Goal: Share content: Share content

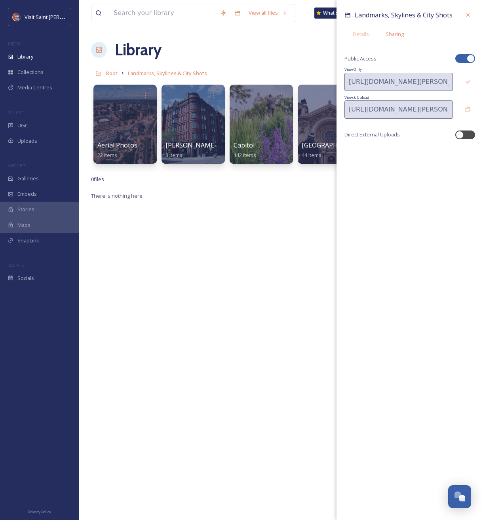
scroll to position [1348, 0]
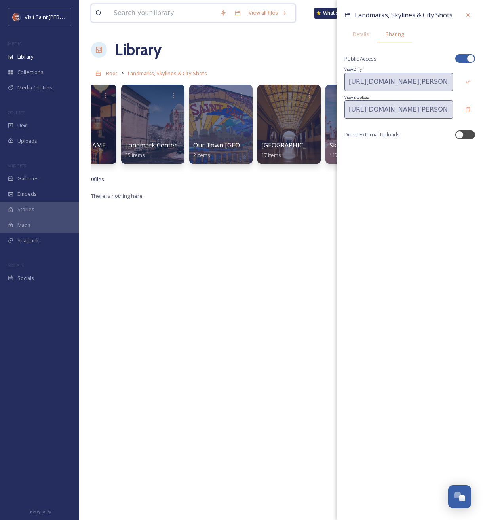
click at [140, 17] on input at bounding box center [163, 12] width 106 height 17
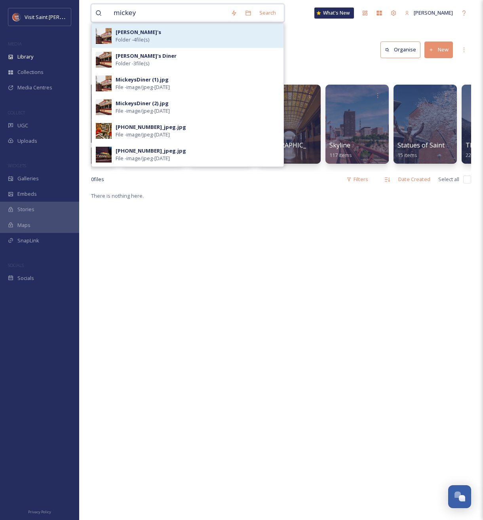
type input "mickey"
click at [146, 35] on div "[PERSON_NAME]'s Folder - 4 file(s)" at bounding box center [198, 35] width 164 height 15
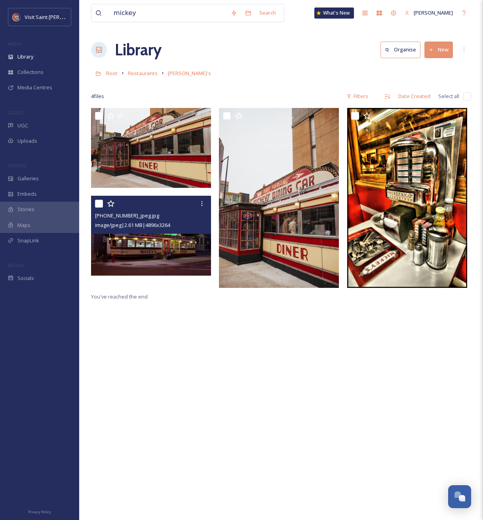
click at [166, 246] on img at bounding box center [151, 236] width 120 height 80
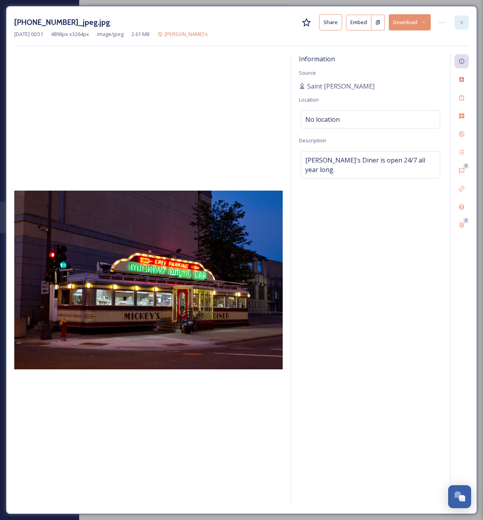
click at [460, 25] on icon at bounding box center [461, 22] width 6 height 6
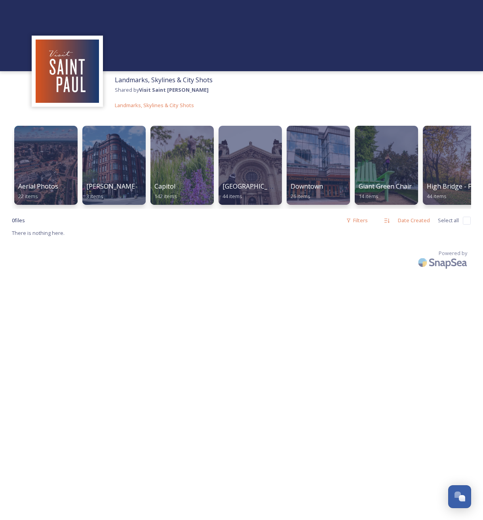
scroll to position [1348, 0]
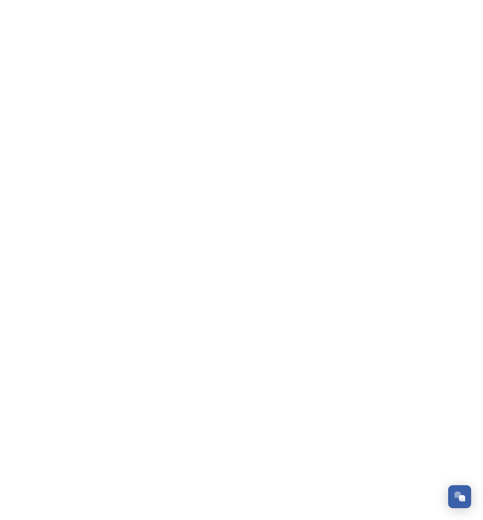
scroll to position [1379, 0]
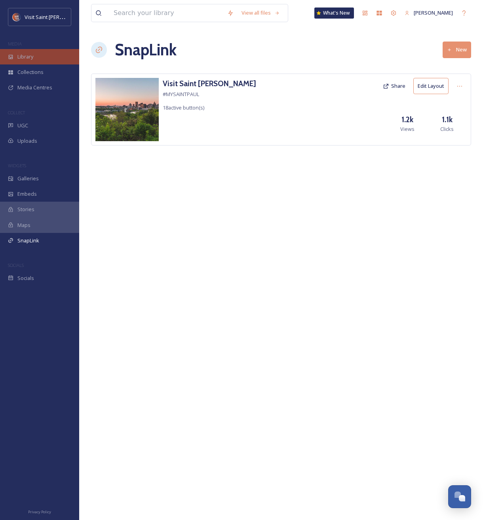
click at [38, 58] on div "Library" at bounding box center [39, 56] width 79 height 15
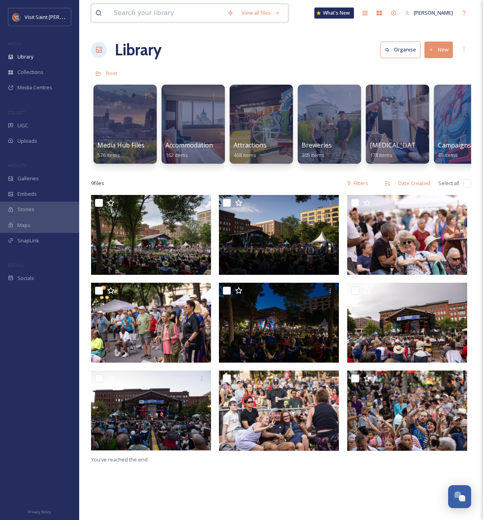
click at [174, 14] on input at bounding box center [167, 12] width 114 height 17
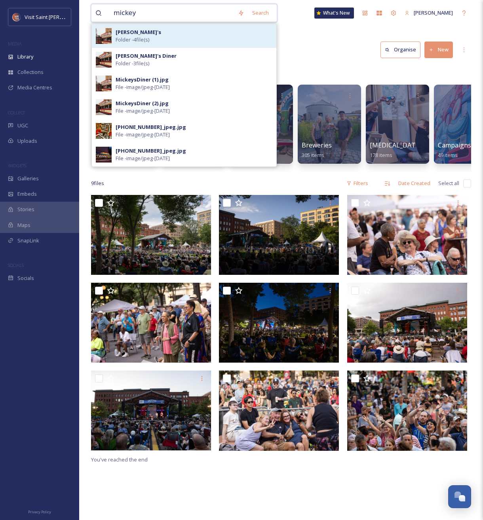
type input "mickey"
click at [166, 43] on div "[PERSON_NAME]'s Folder - 4 file(s)" at bounding box center [194, 35] width 157 height 15
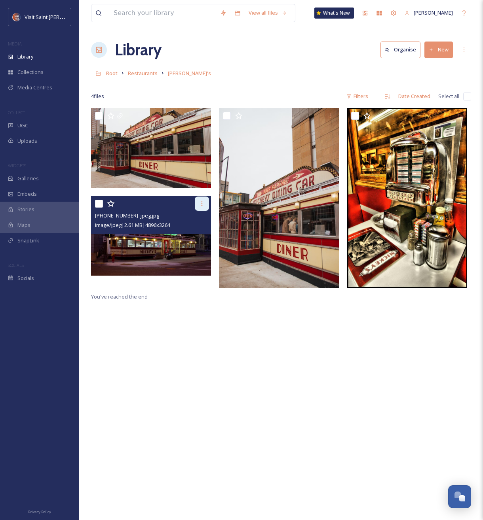
click at [199, 203] on icon at bounding box center [202, 204] width 6 height 6
click at [122, 206] on div at bounding box center [152, 204] width 114 height 14
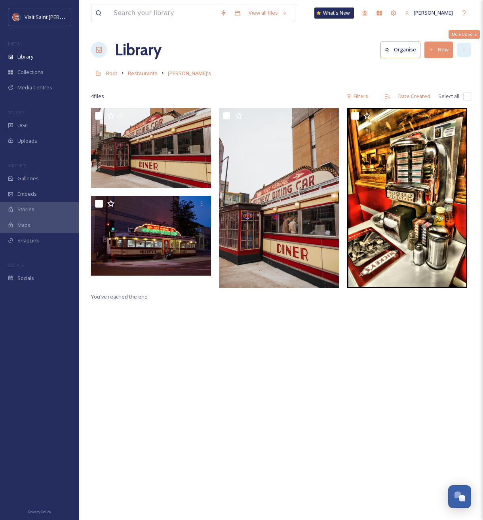
click at [465, 49] on icon at bounding box center [463, 50] width 6 height 6
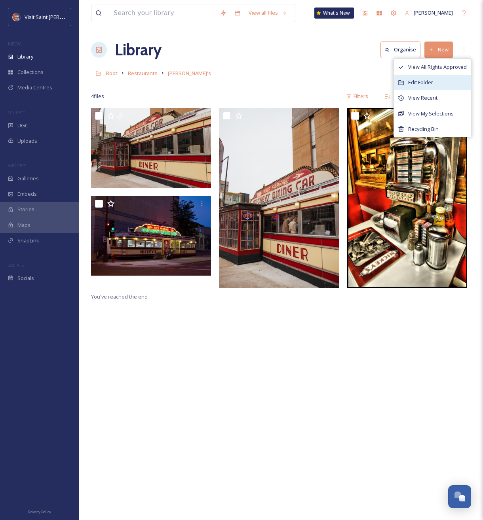
click at [451, 79] on div "Edit Folder" at bounding box center [432, 82] width 77 height 15
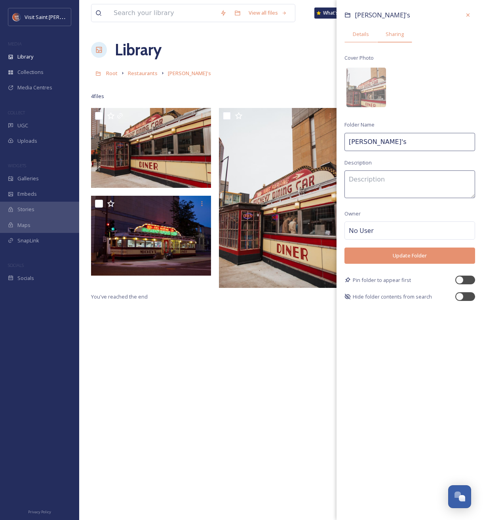
click at [386, 35] on span "Sharing" at bounding box center [394, 34] width 18 height 8
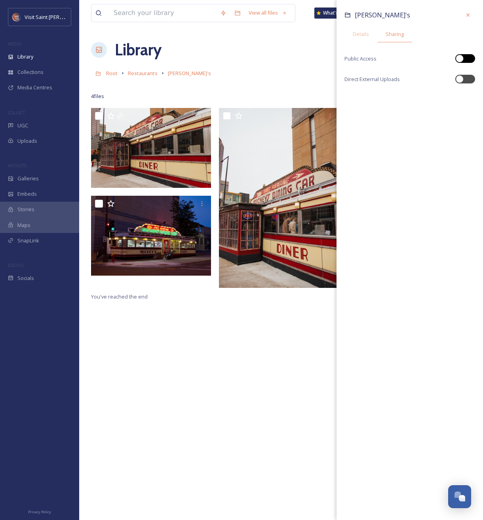
click at [462, 59] on div at bounding box center [459, 59] width 8 height 8
checkbox input "true"
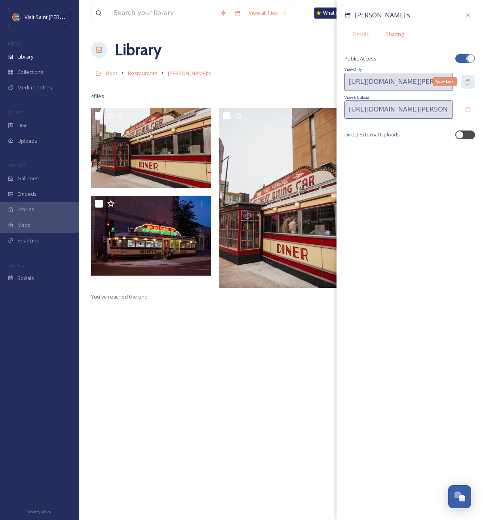
click at [465, 85] on div "Copy Link" at bounding box center [467, 82] width 14 height 14
click at [179, 14] on input at bounding box center [163, 12] width 106 height 17
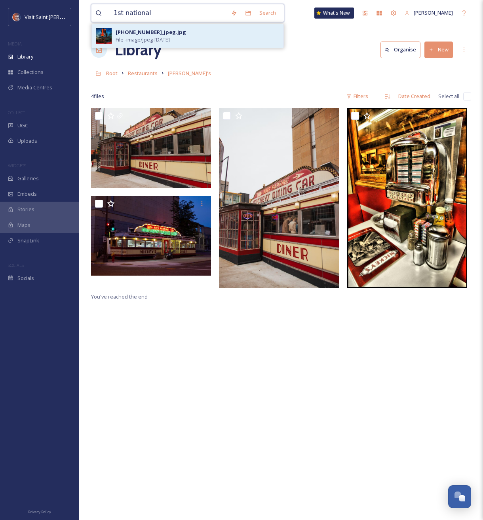
type input "1st national"
click at [174, 35] on div "[PHONE_NUMBER]_jpeg.jpg File - image/jpeg - [DATE]" at bounding box center [198, 35] width 164 height 15
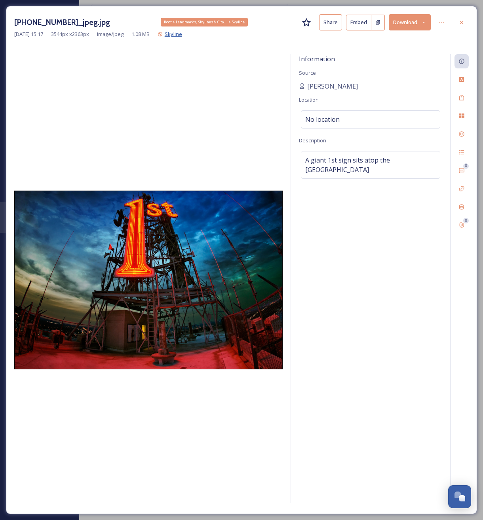
click at [182, 34] on span "Skyline" at bounding box center [173, 33] width 17 height 7
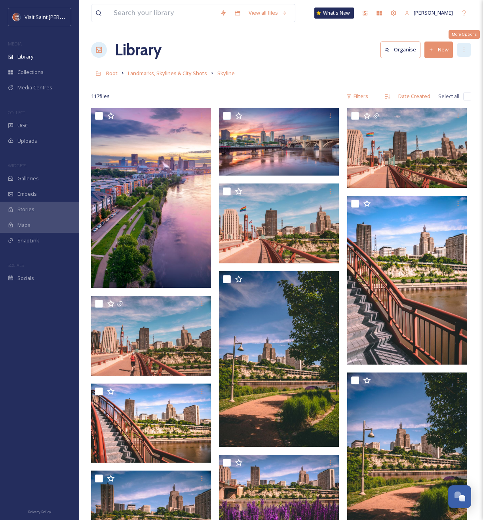
click at [458, 47] on div "More Options" at bounding box center [463, 50] width 14 height 14
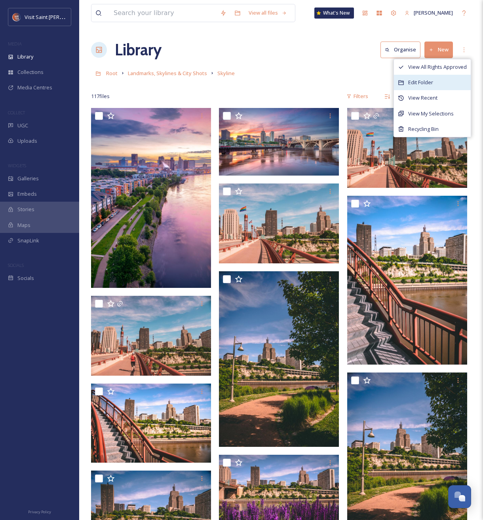
click at [437, 81] on div "Edit Folder" at bounding box center [432, 82] width 77 height 15
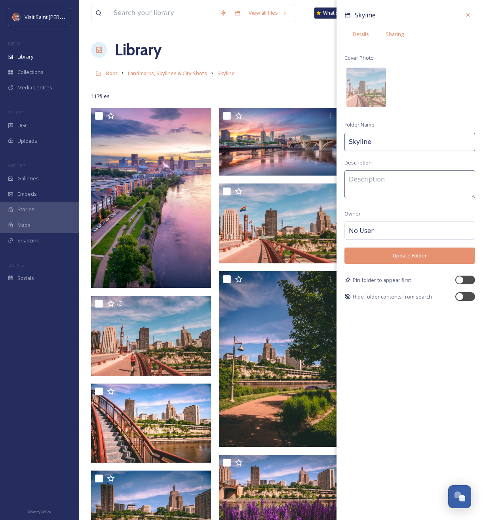
click at [390, 38] on span "Sharing" at bounding box center [394, 34] width 18 height 8
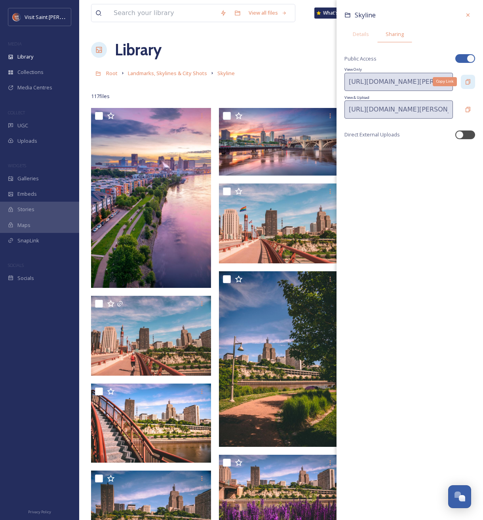
click at [468, 85] on div "Copy Link" at bounding box center [467, 82] width 14 height 14
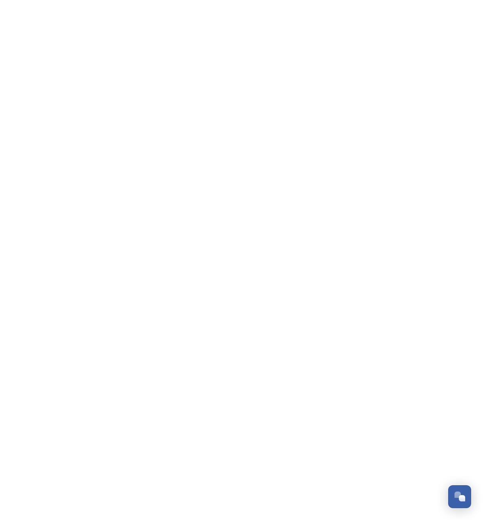
scroll to position [1348, 0]
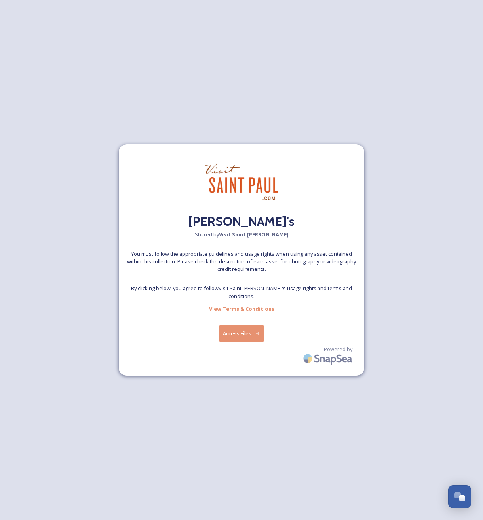
click at [242, 326] on button "Access Files" at bounding box center [241, 334] width 46 height 16
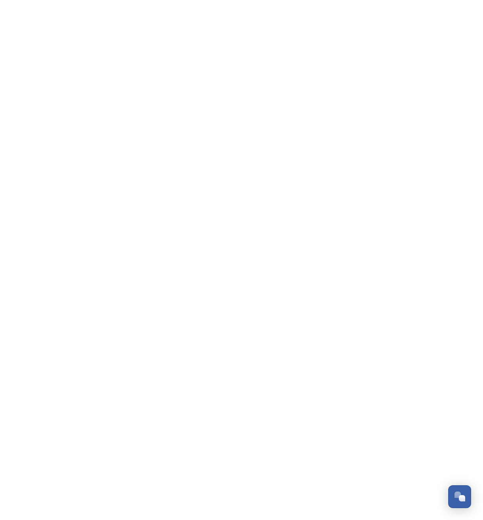
scroll to position [1348, 0]
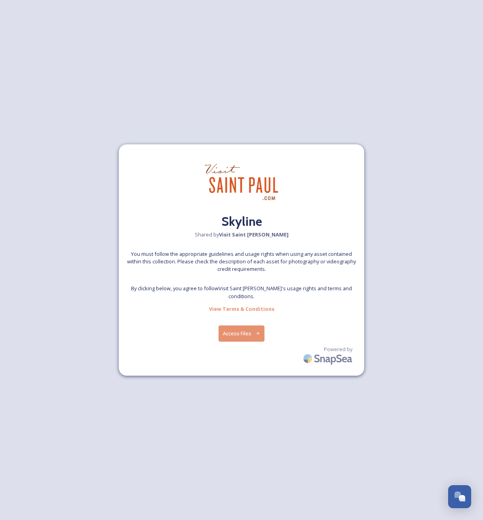
click at [253, 333] on button "Access Files" at bounding box center [241, 334] width 46 height 16
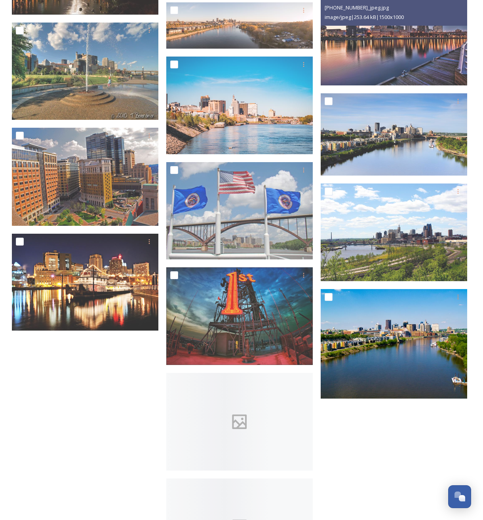
scroll to position [4481, 0]
